Goal: Transaction & Acquisition: Subscribe to service/newsletter

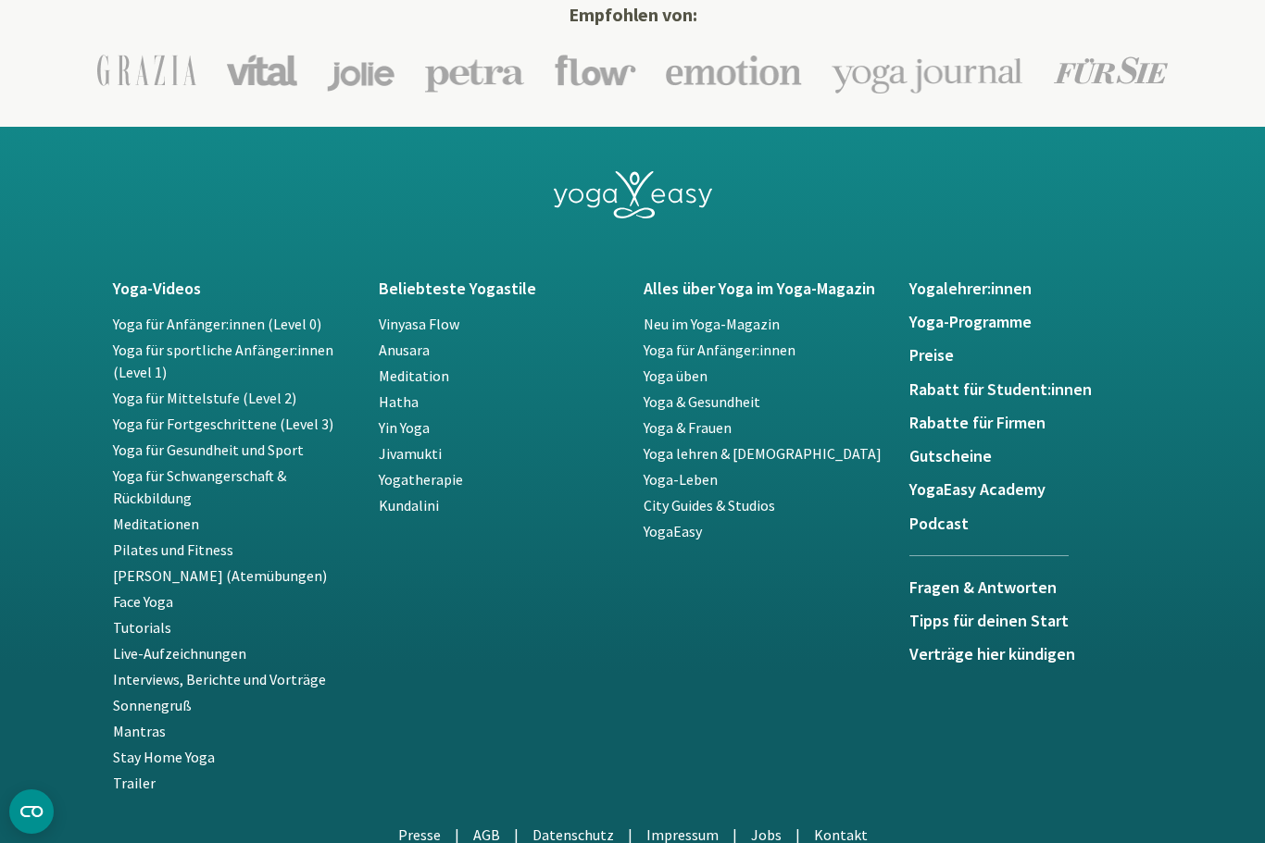
scroll to position [3191, 0]
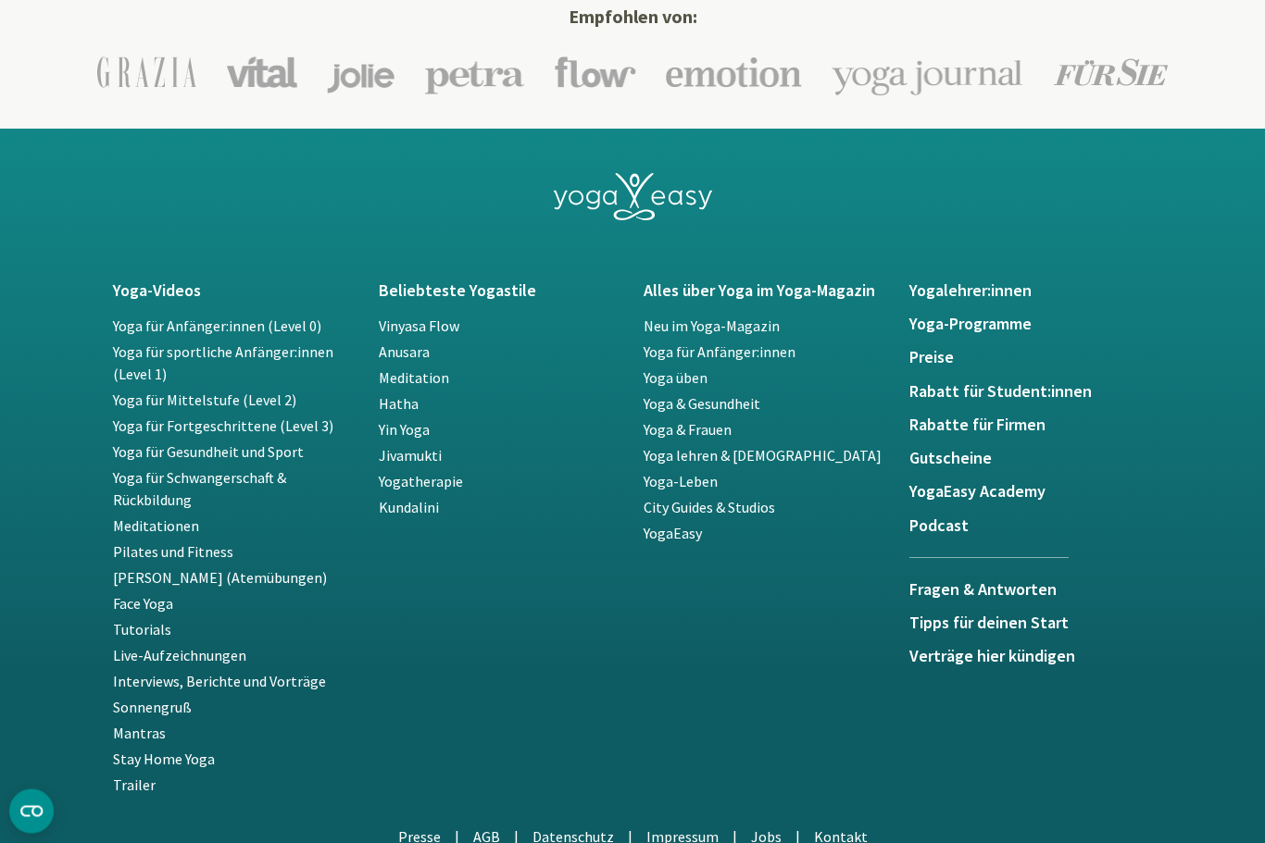
click at [162, 554] on link "Pilates und Fitness" at bounding box center [173, 552] width 120 height 19
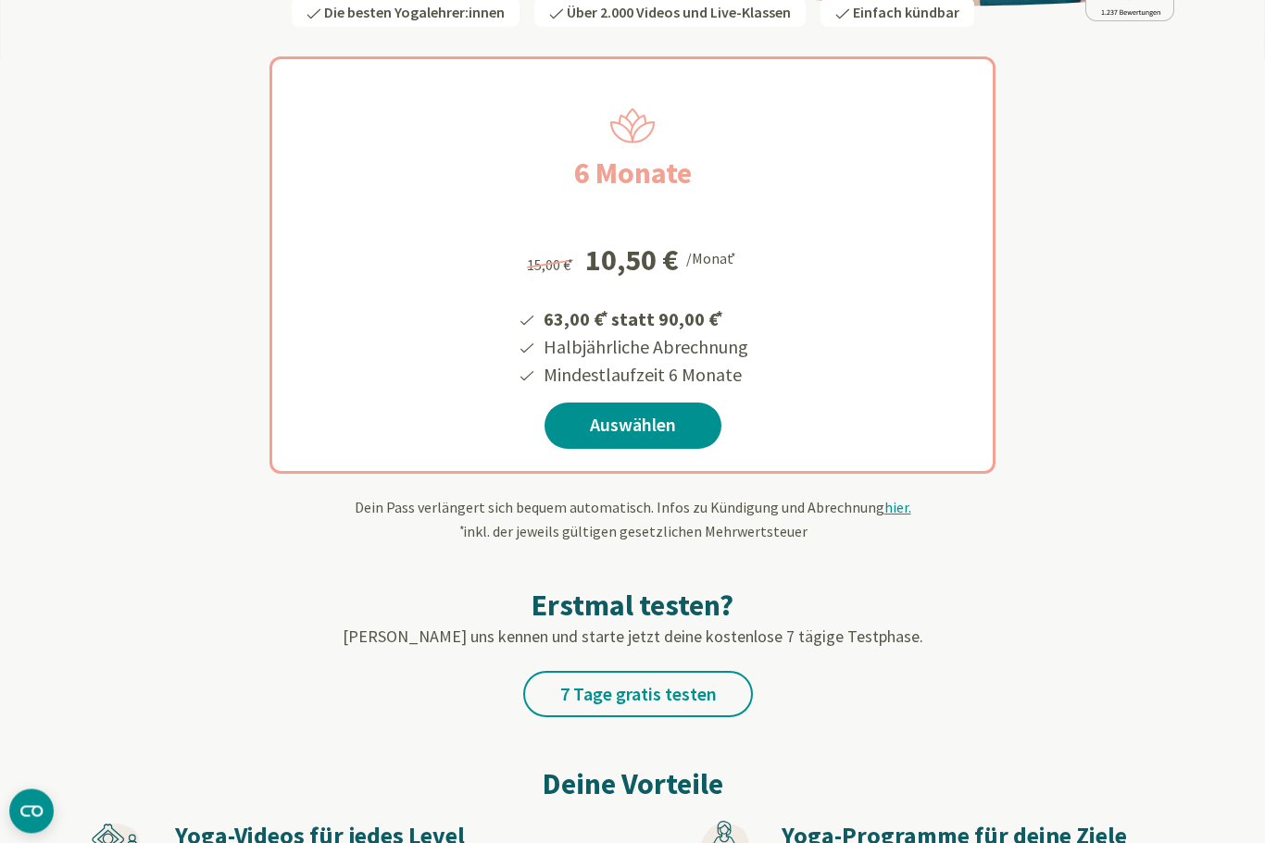
scroll to position [300, 0]
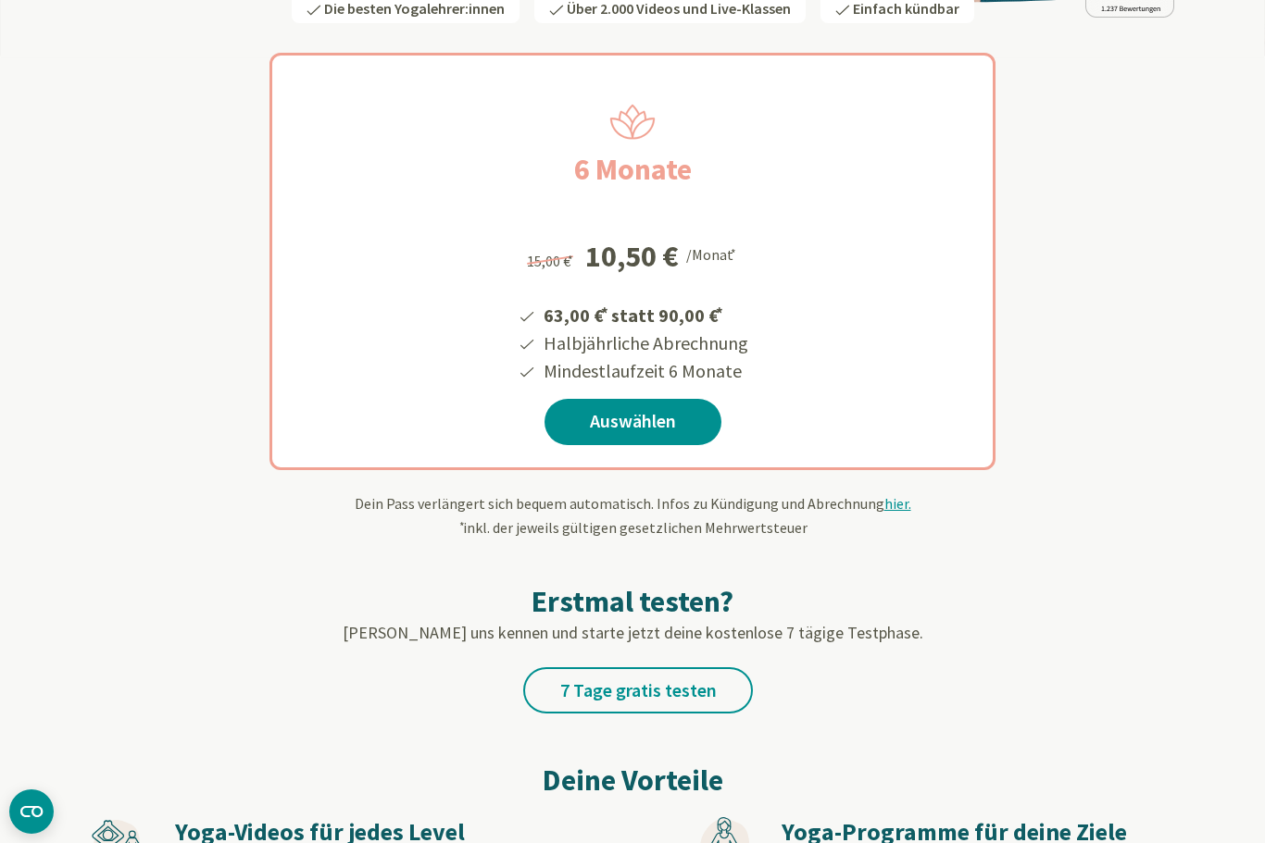
click at [881, 518] on div "Dein Pass verlängert sich bequem automatisch. Infos zu Kündigung und Abrechnung…" at bounding box center [632, 516] width 1083 height 46
click at [892, 512] on span "hier." at bounding box center [897, 503] width 27 height 19
click at [1107, 656] on div "Erstmal testen? Lerne uns kennen und starte jetzt deine kostenlose 7 tägige Tes…" at bounding box center [632, 626] width 1083 height 175
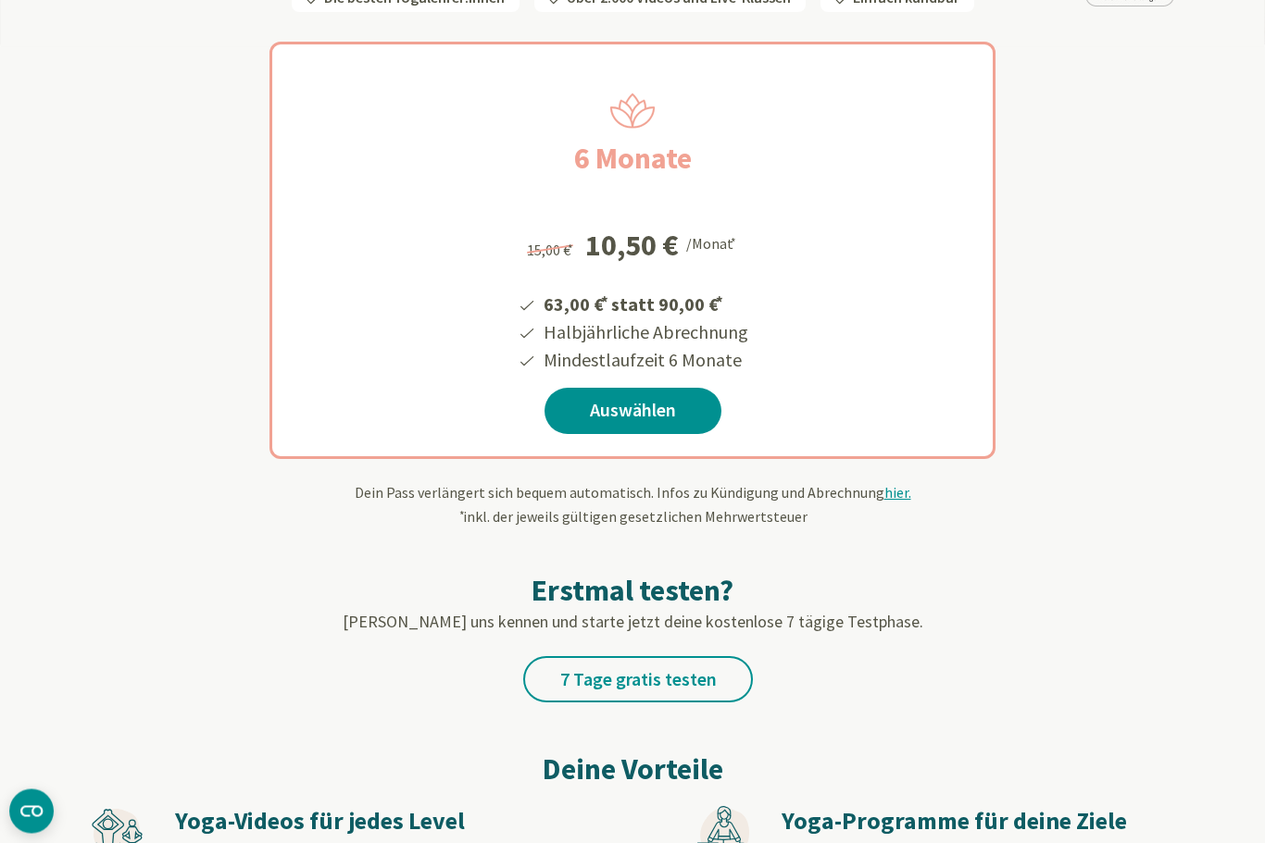
scroll to position [307, 0]
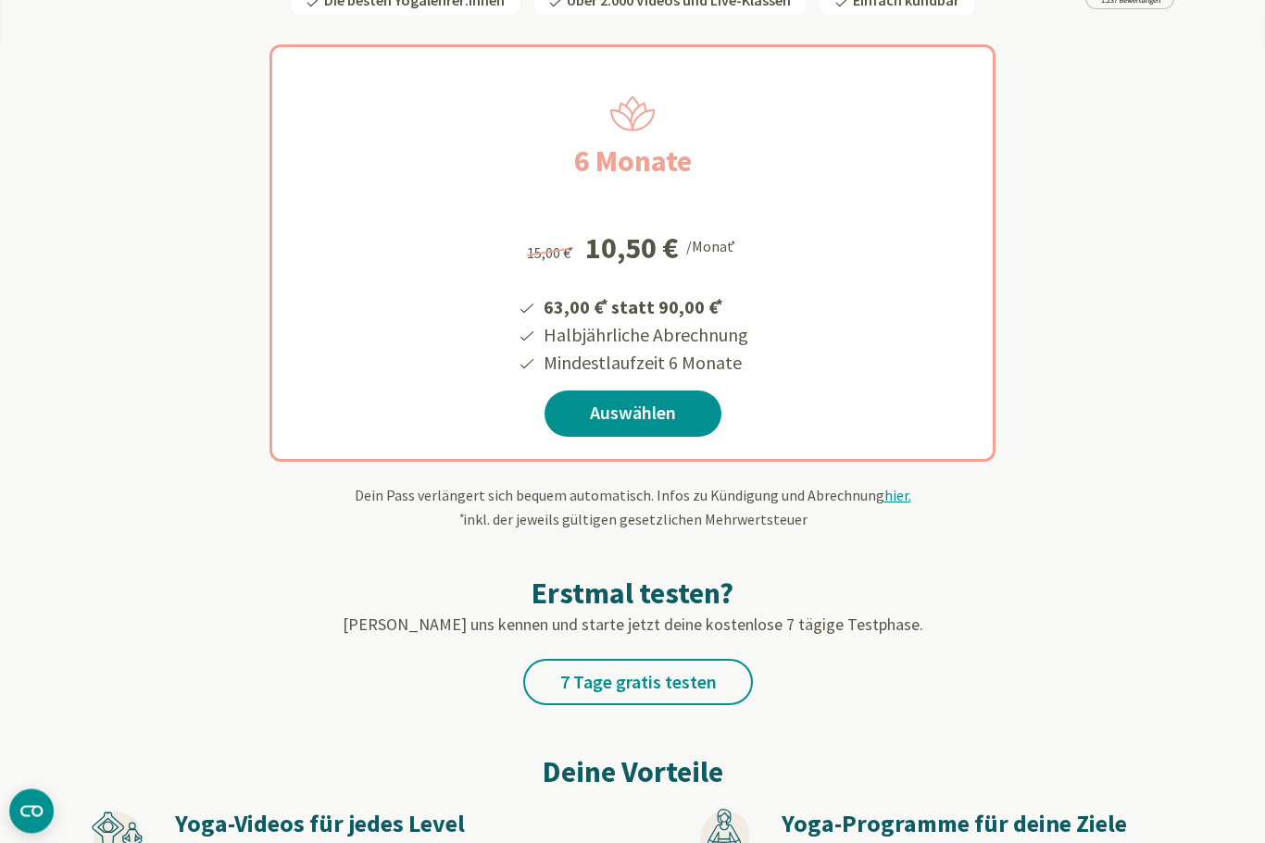
click at [631, 393] on link "Auswählen" at bounding box center [632, 415] width 177 height 46
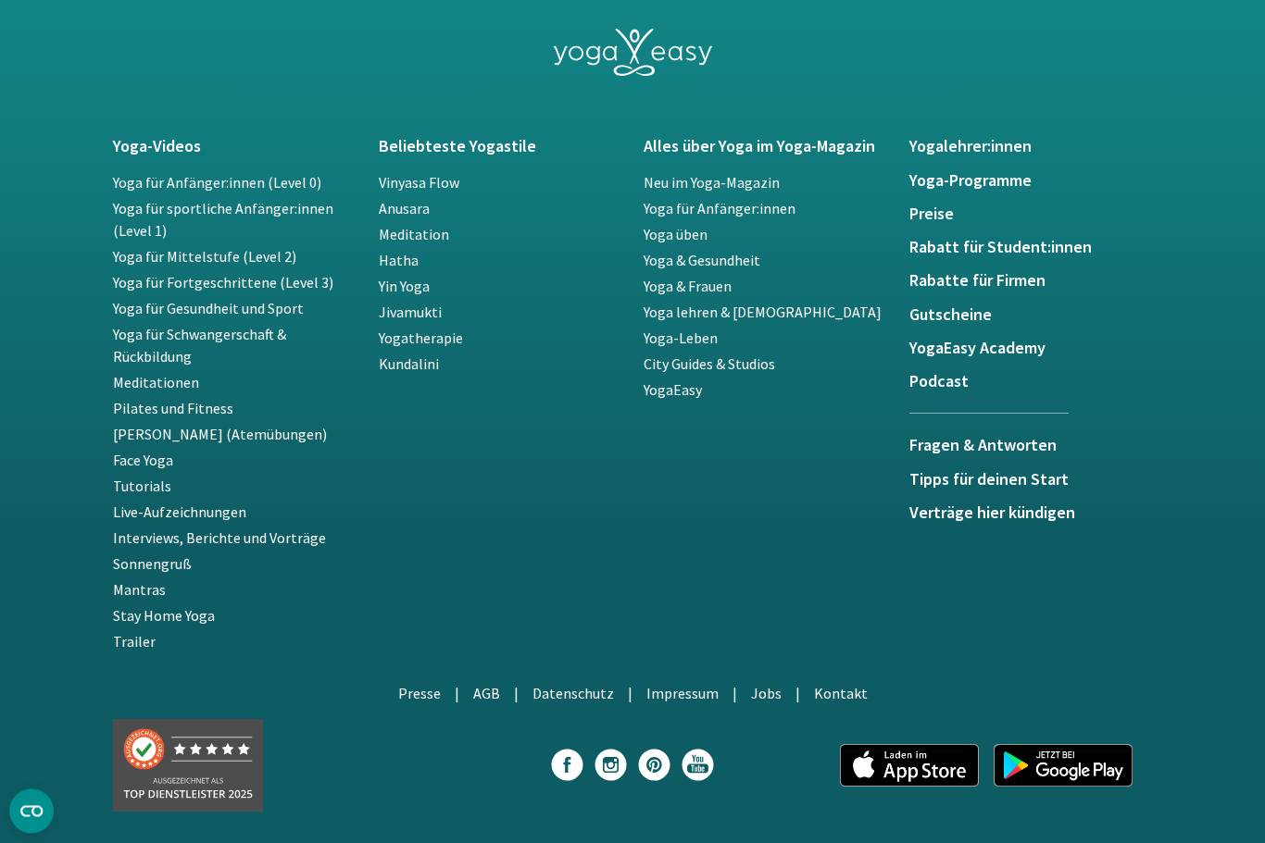
scroll to position [1326, 0]
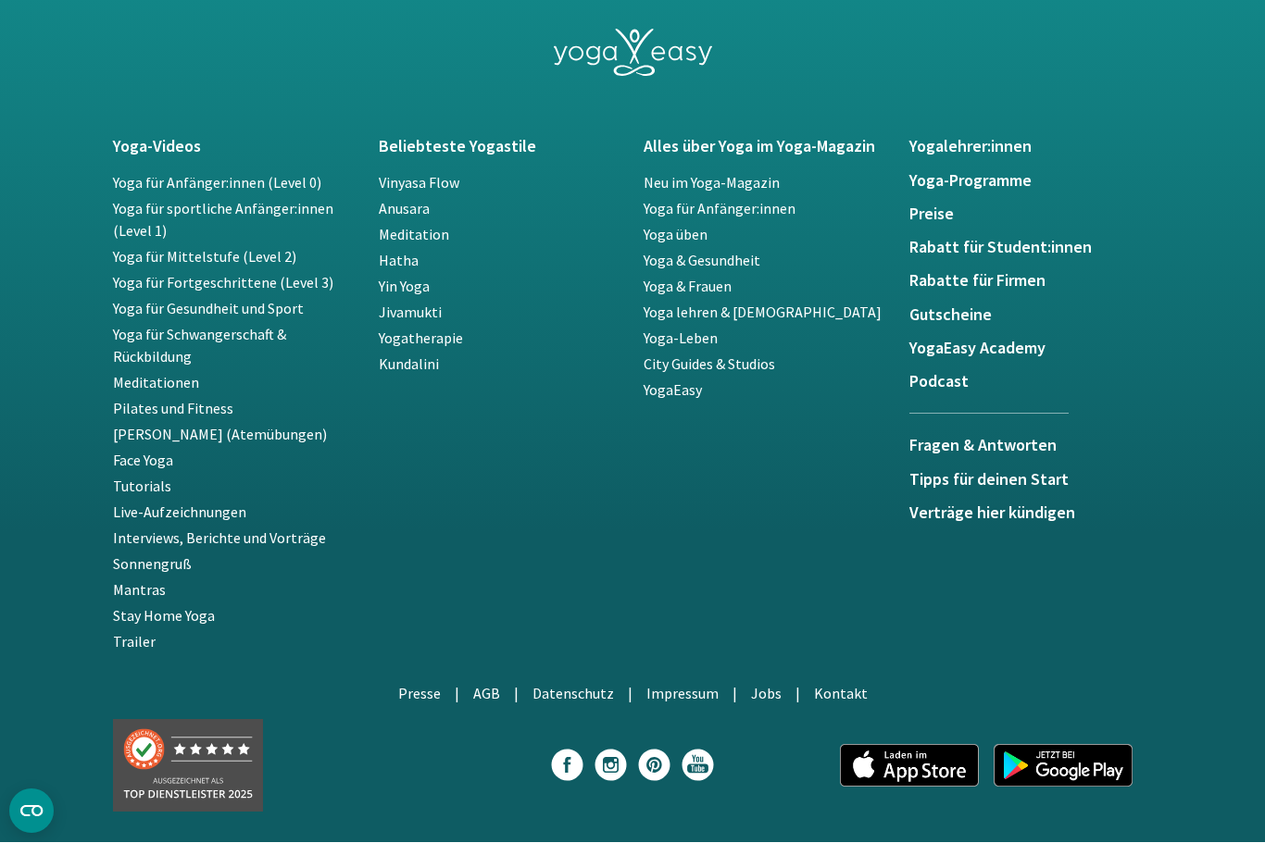
click at [1017, 471] on h5 "Tipps für deinen Start" at bounding box center [1031, 480] width 244 height 19
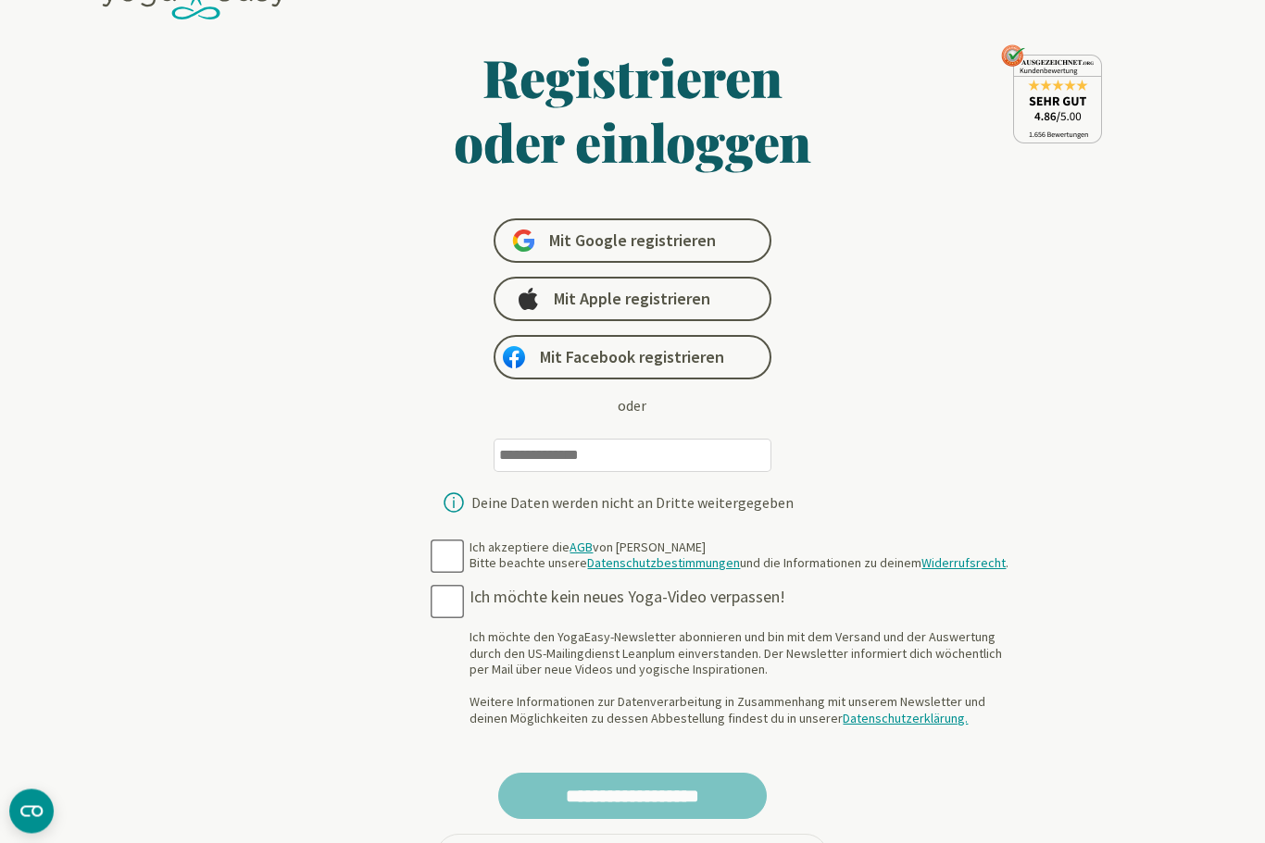
scroll to position [0, 0]
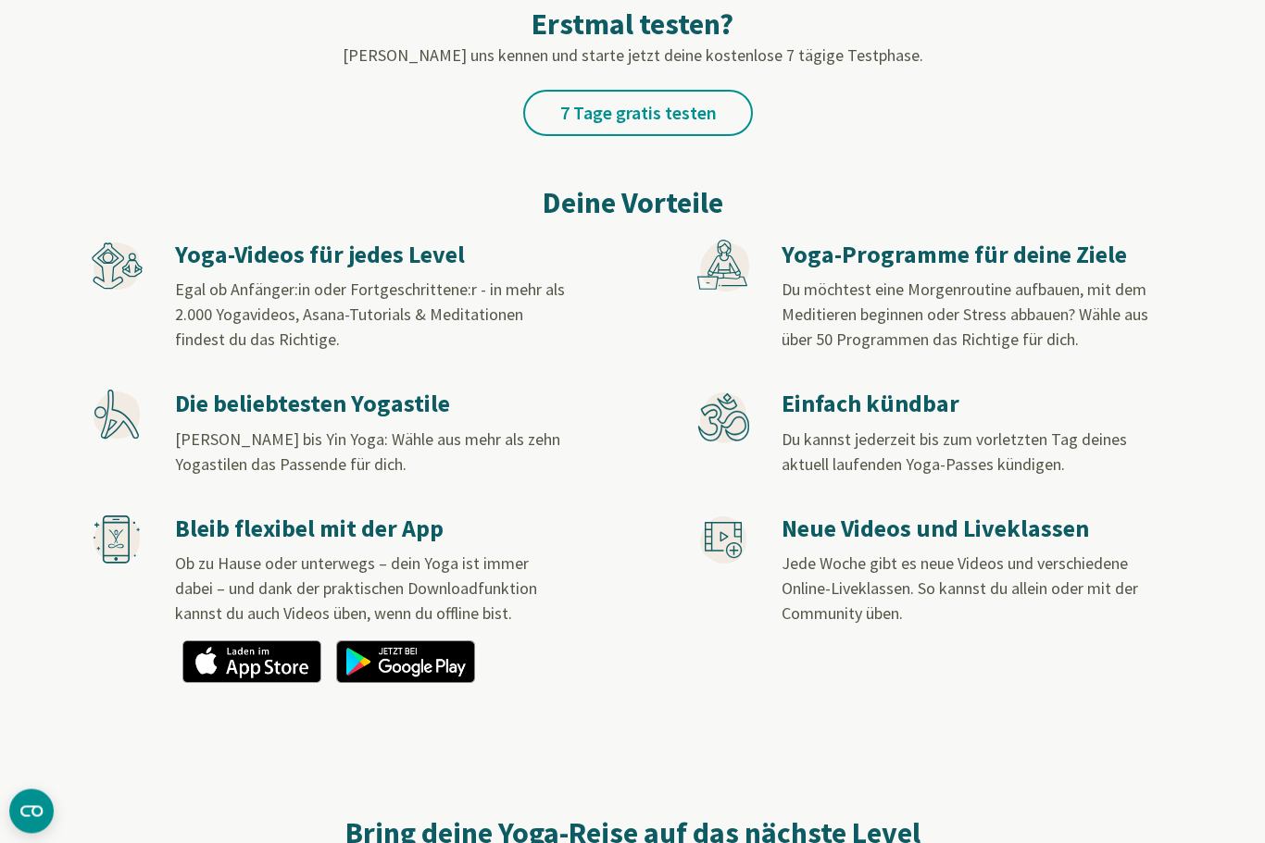
scroll to position [872, 0]
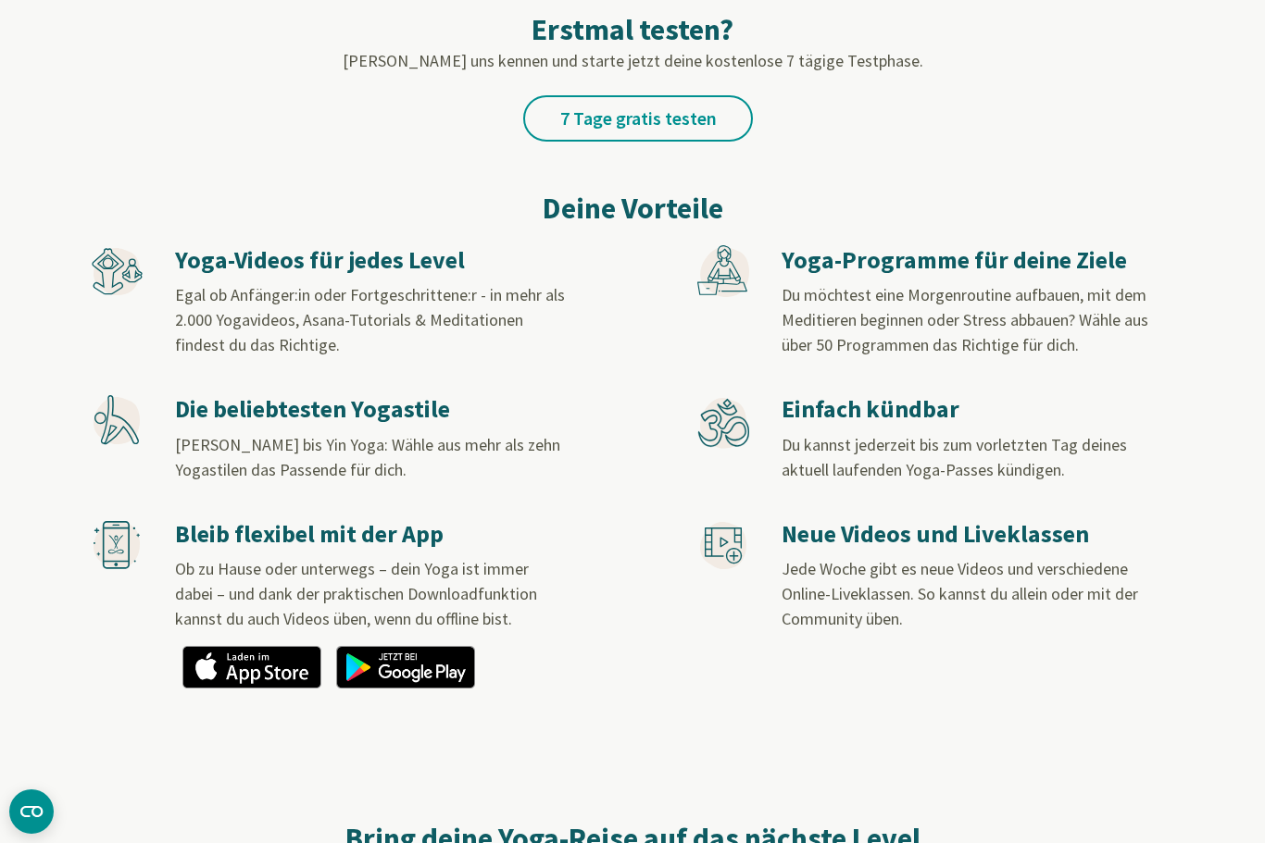
click at [643, 118] on link "7 Tage gratis testen" at bounding box center [638, 118] width 230 height 46
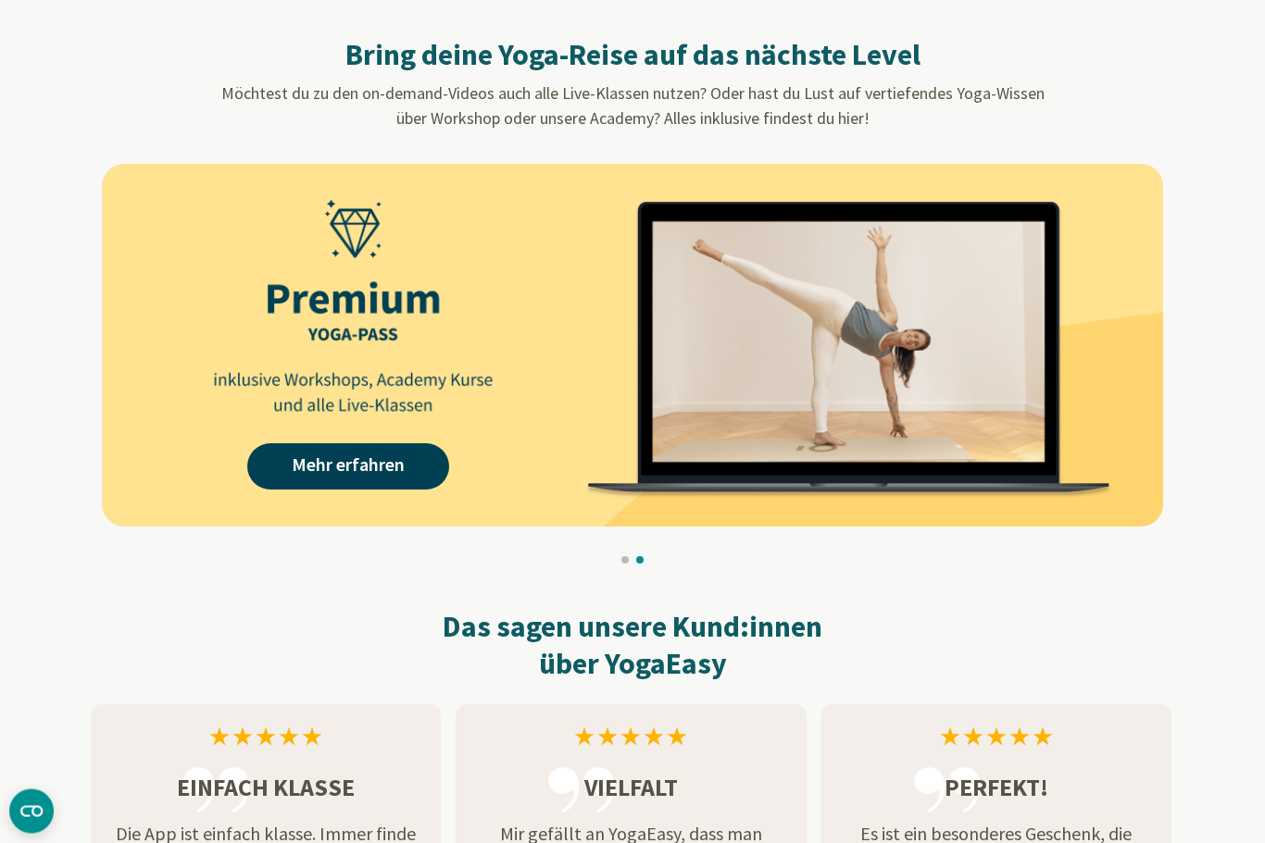
scroll to position [1690, 0]
click at [351, 477] on link "Mehr erfahren" at bounding box center [348, 466] width 202 height 46
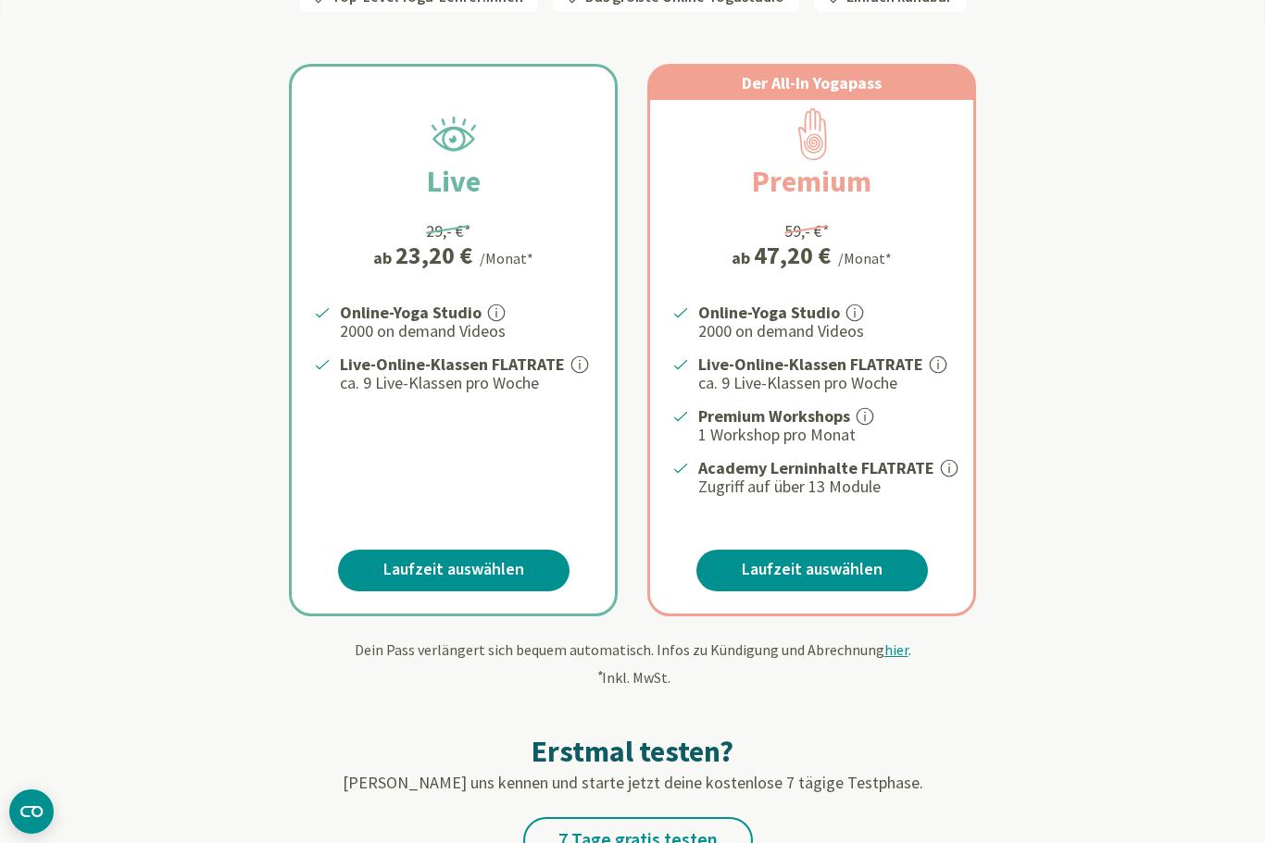
scroll to position [331, 0]
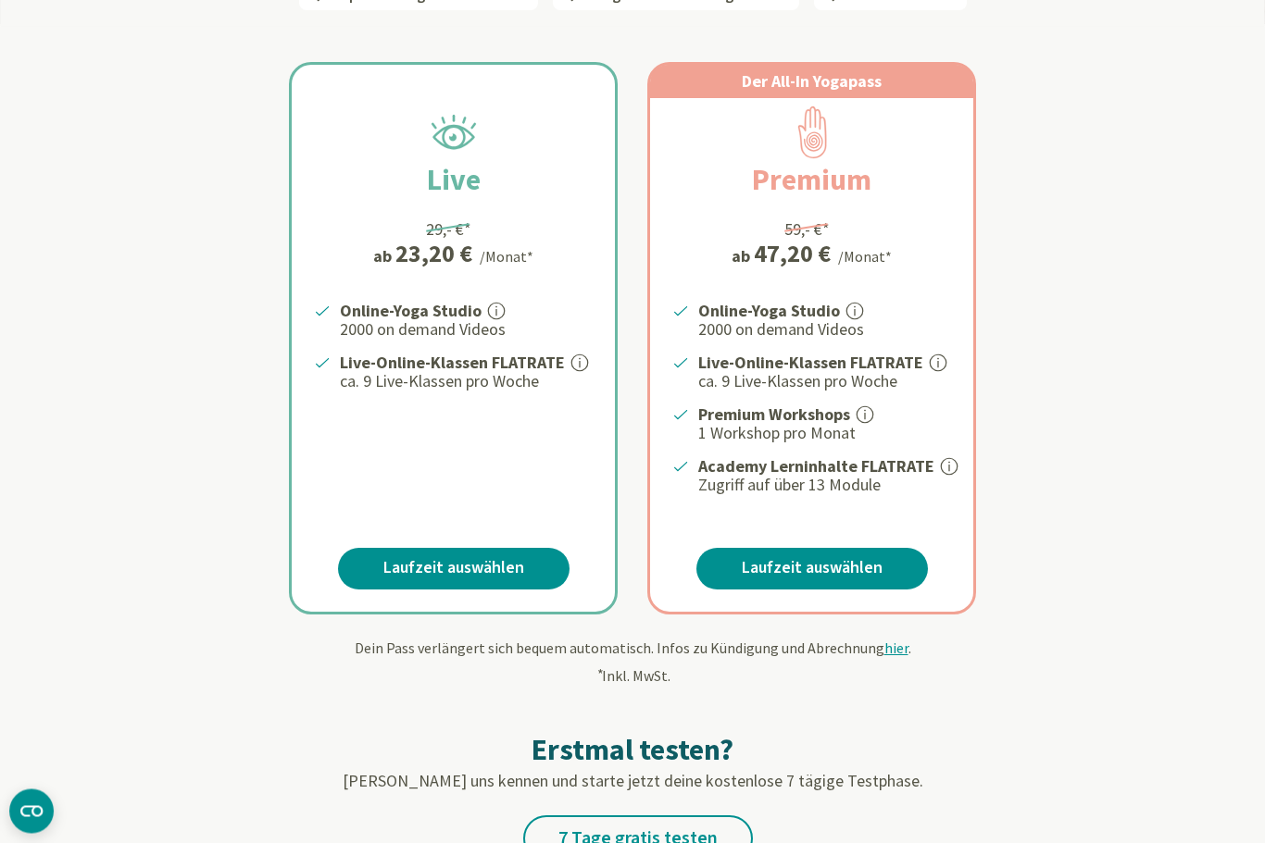
click at [588, 361] on p "Live-Online-Klassen FLATRATE" at bounding box center [466, 364] width 253 height 22
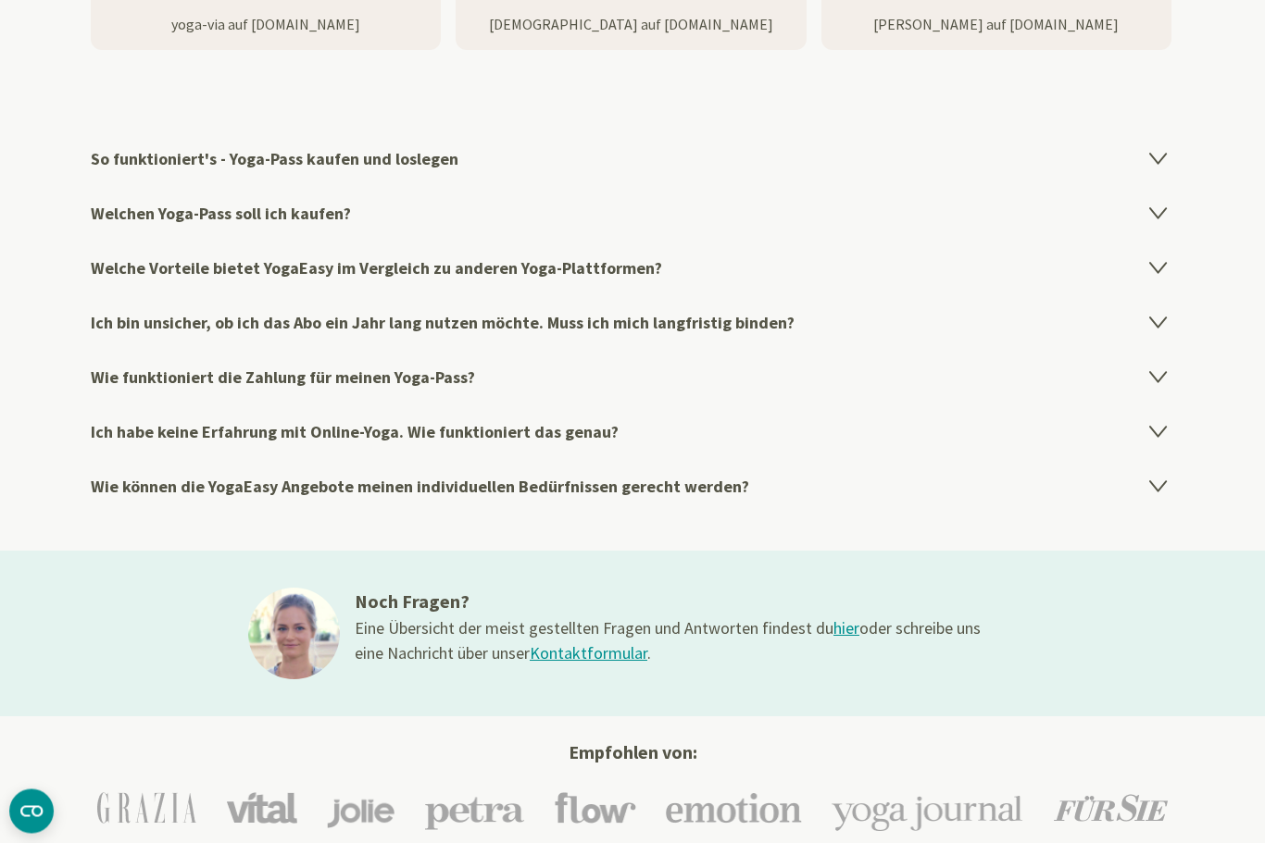
scroll to position [3196, 0]
click at [1170, 427] on h4 "Ich habe keine Erfahrung mit Online-Yoga. Wie funktioniert das genau?" at bounding box center [632, 432] width 1083 height 55
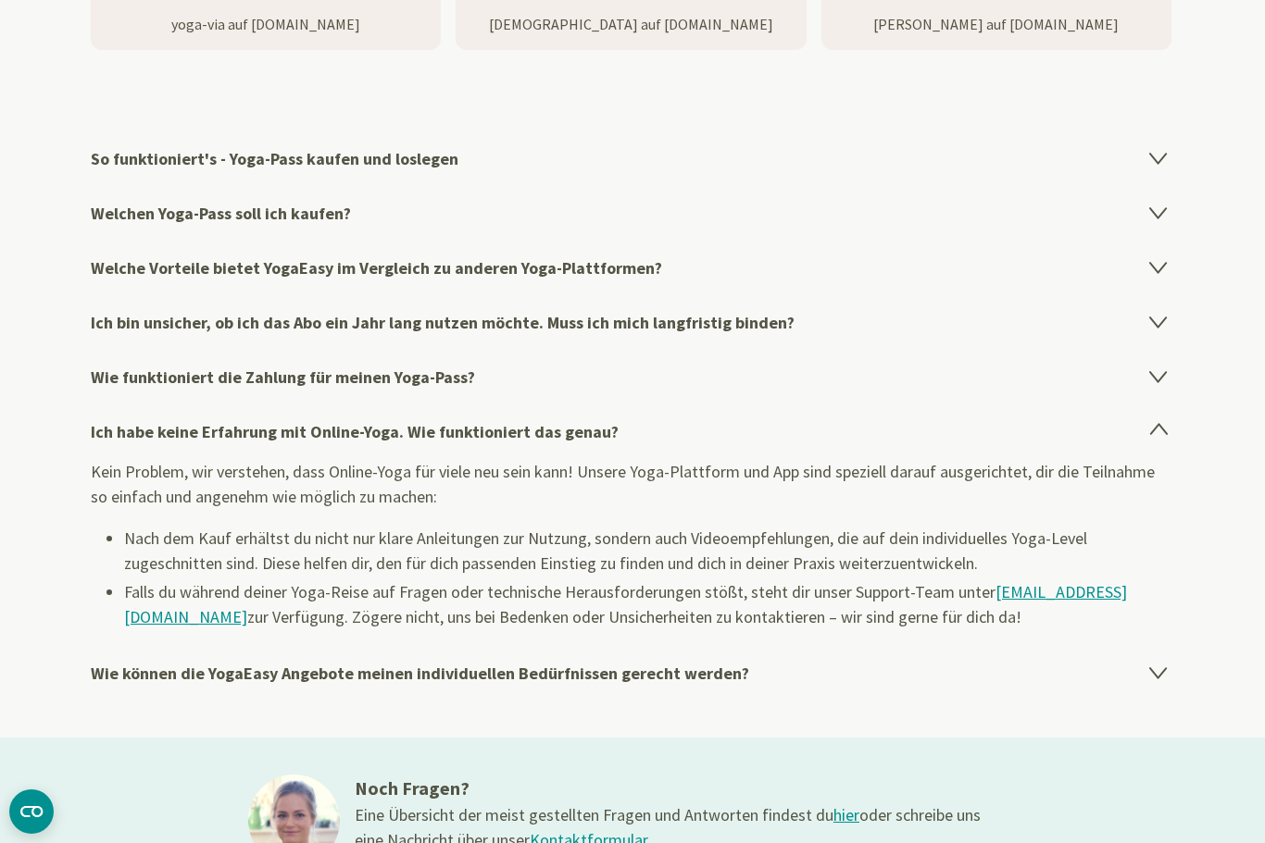
click at [1154, 330] on h4 "Ich bin unsicher, ob ich das Abo ein Jahr lang nutzen möchte. Muss ich mich lan…" at bounding box center [632, 322] width 1083 height 55
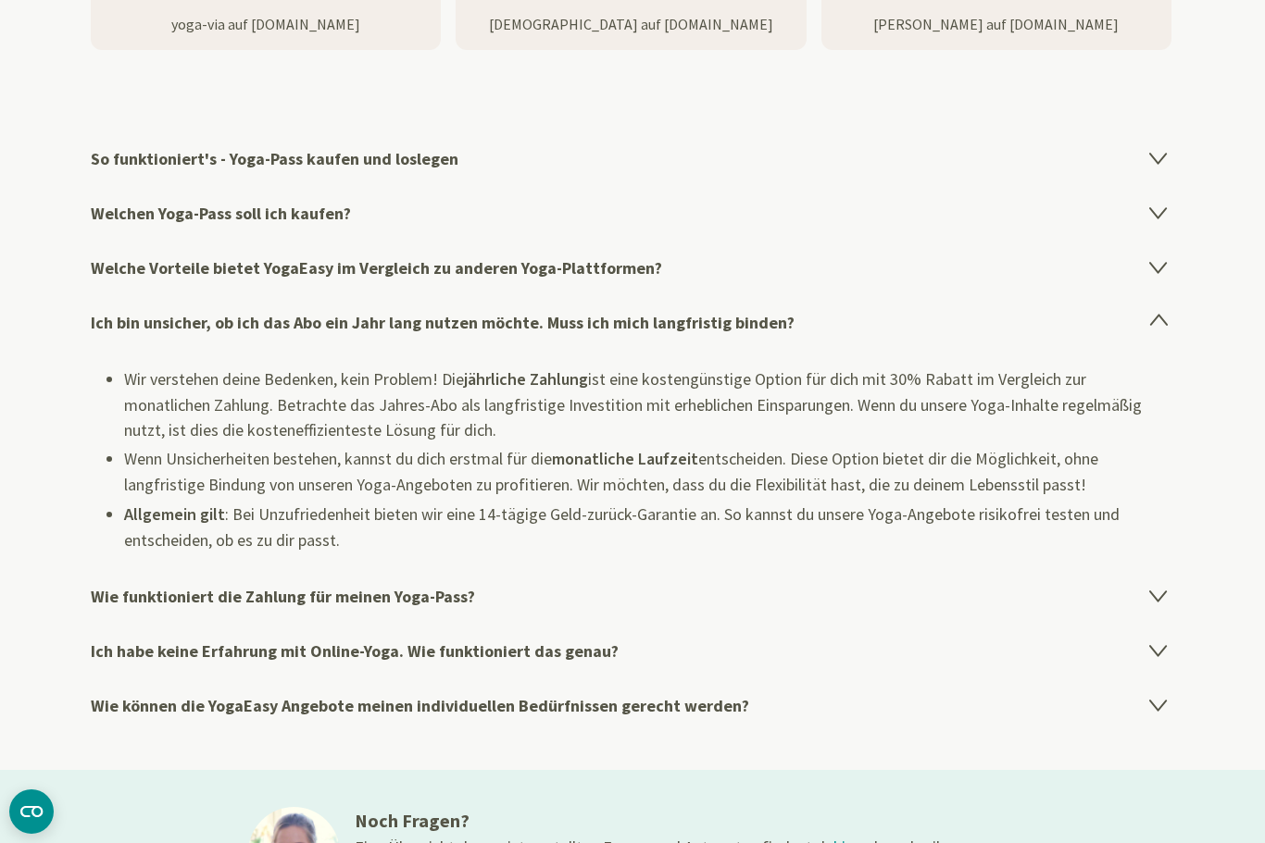
click at [1155, 211] on icon at bounding box center [1158, 213] width 16 height 10
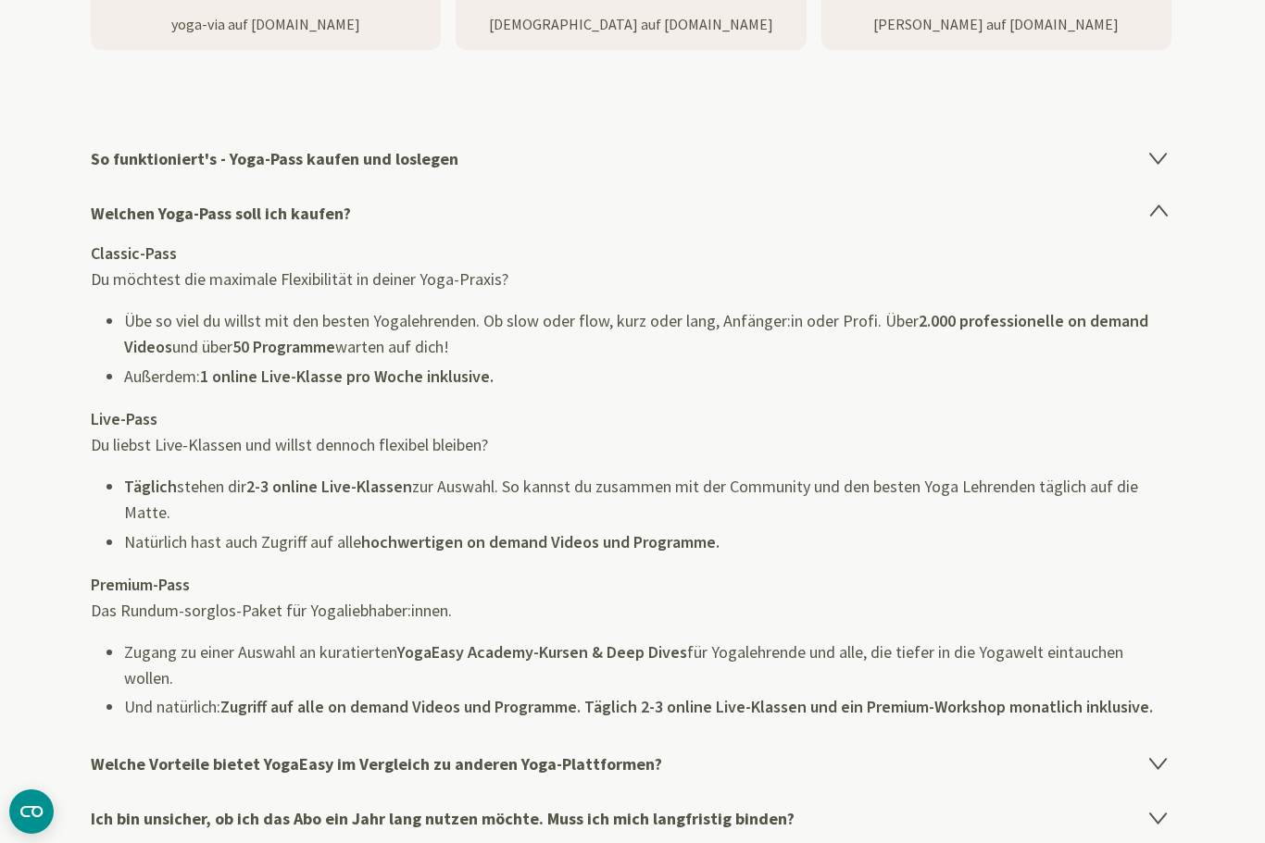
click at [1173, 760] on h4 "Welche Vorteile bietet YogaEasy im Vergleich zu anderen Yoga-Plattformen?" at bounding box center [632, 764] width 1083 height 55
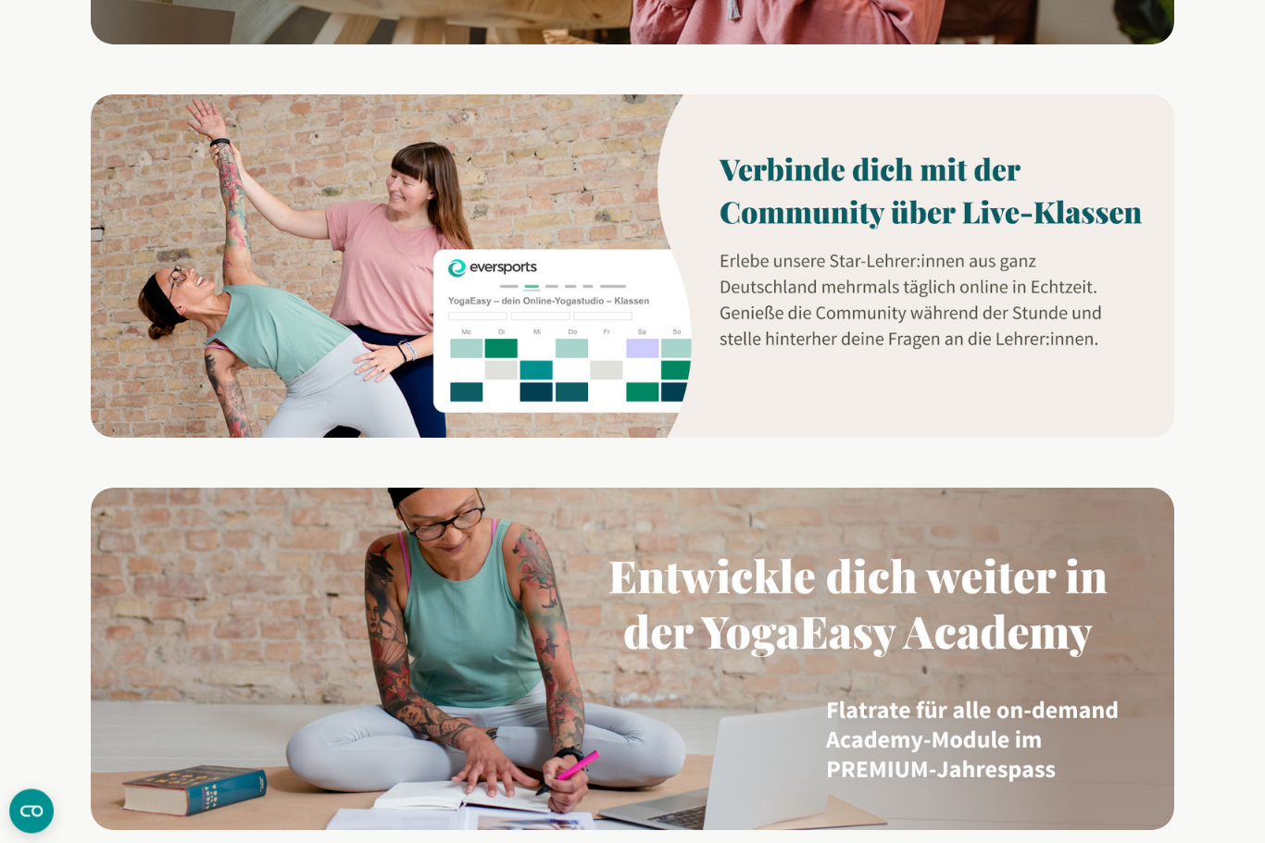
scroll to position [1565, 0]
